Goal: Task Accomplishment & Management: Use online tool/utility

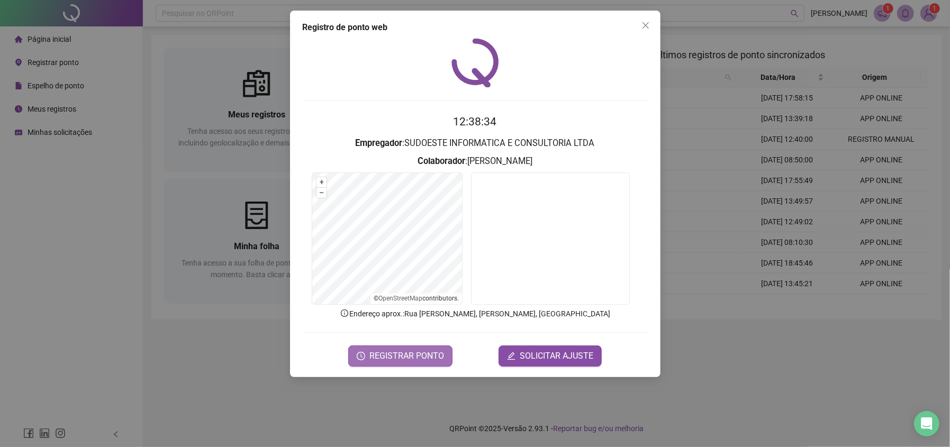
click at [407, 357] on span "REGISTRAR PONTO" at bounding box center [406, 356] width 75 height 13
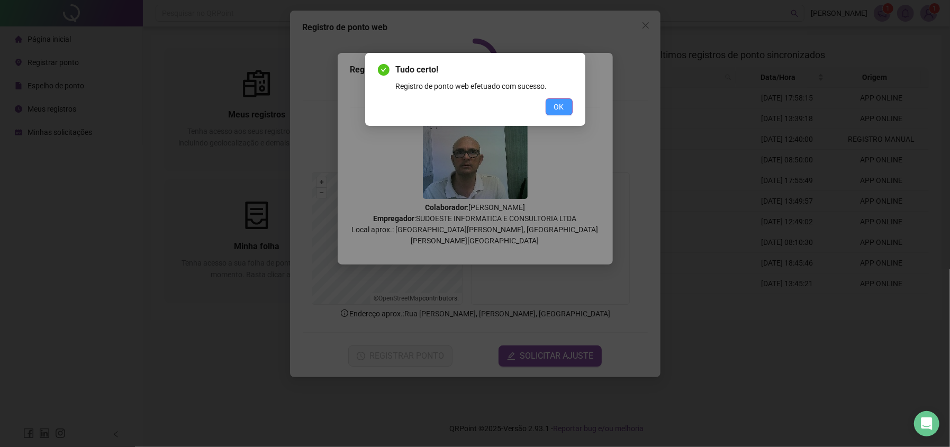
click at [563, 103] on span "OK" at bounding box center [559, 107] width 10 height 12
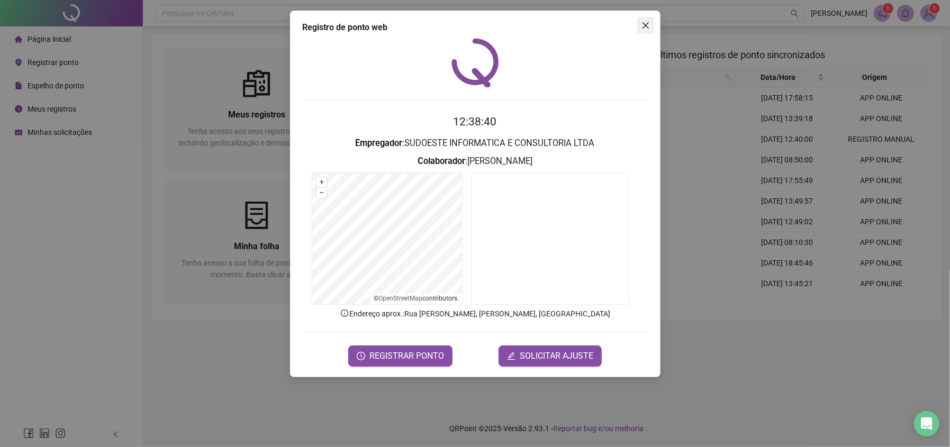
click at [644, 24] on icon "close" at bounding box center [645, 25] width 6 height 6
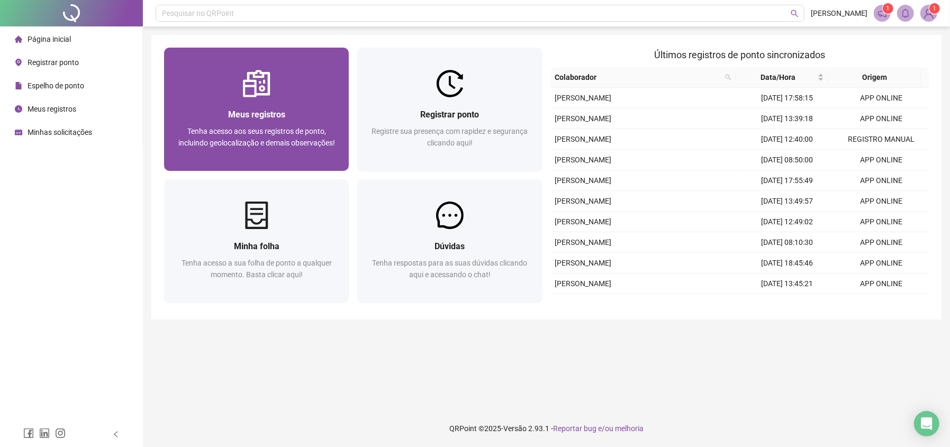
click at [315, 129] on span "Tenha acesso aos seus registros de ponto, incluindo geolocalização e demais obs…" at bounding box center [256, 137] width 157 height 20
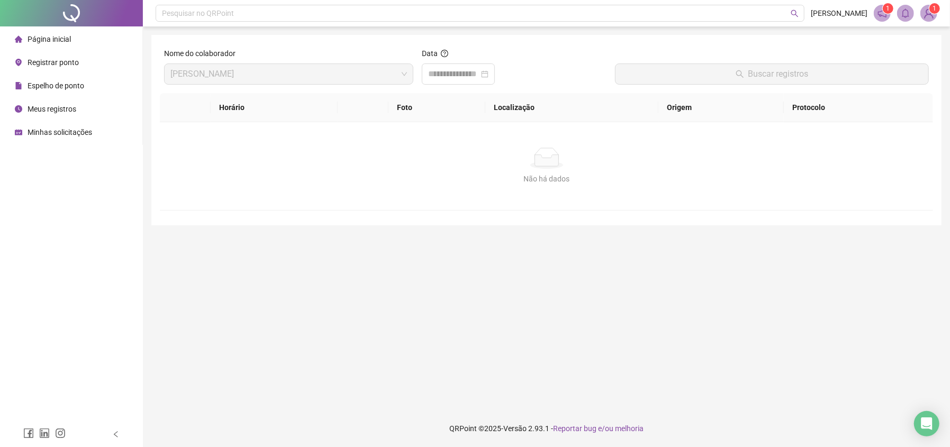
click at [48, 37] on span "Página inicial" at bounding box center [49, 39] width 43 height 8
